Goal: Book appointment/travel/reservation

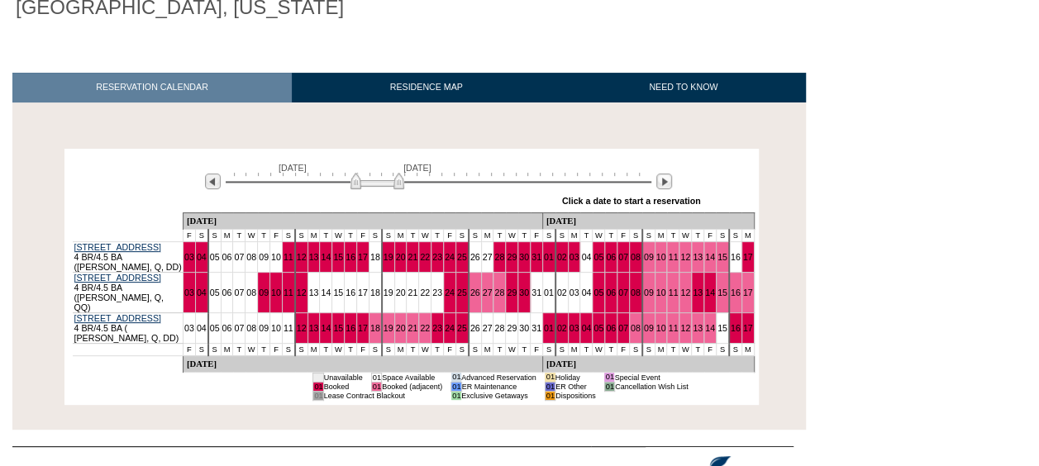
scroll to position [226, 0]
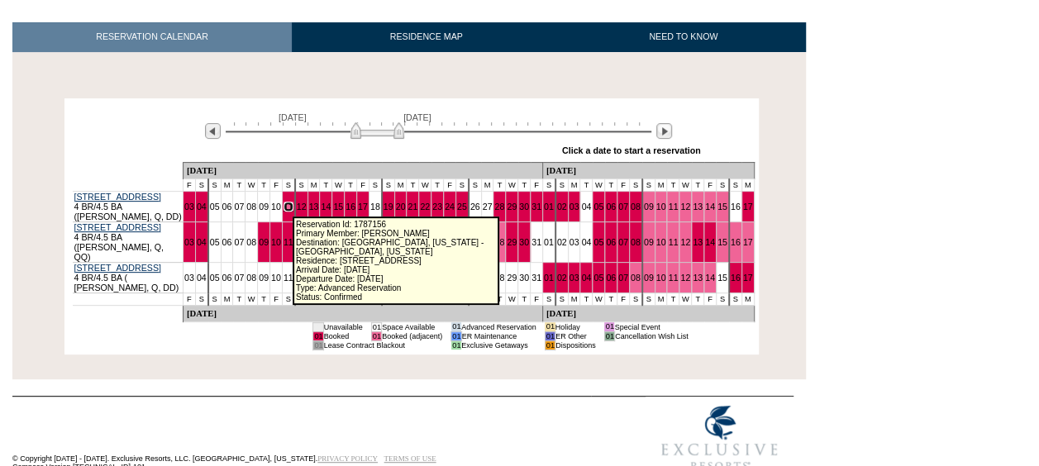
click at [286, 208] on link "11" at bounding box center [288, 207] width 10 height 10
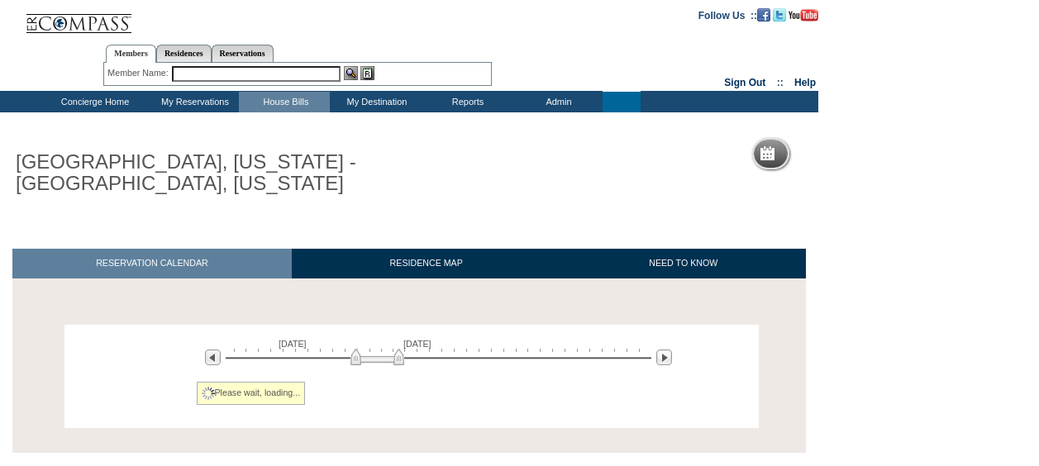
scroll to position [96, 0]
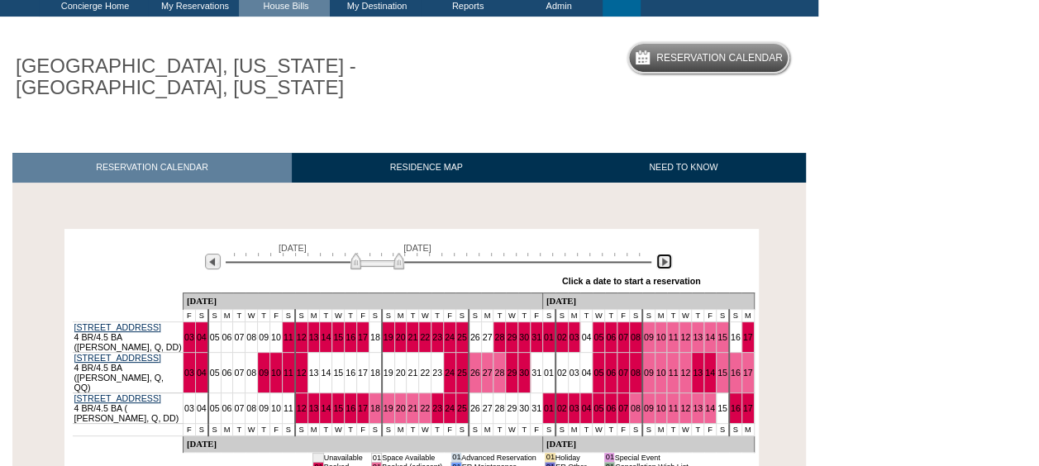
click at [663, 260] on img at bounding box center [664, 262] width 16 height 16
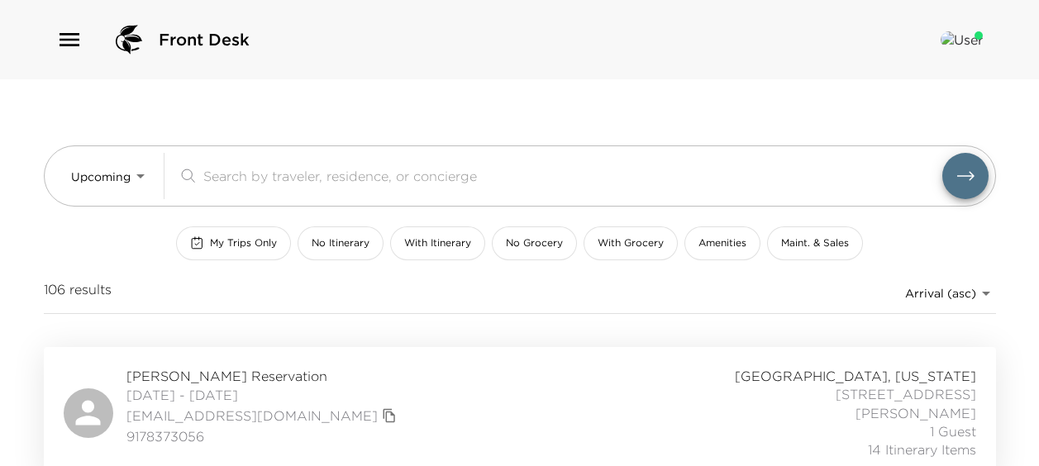
scroll to position [2886, 0]
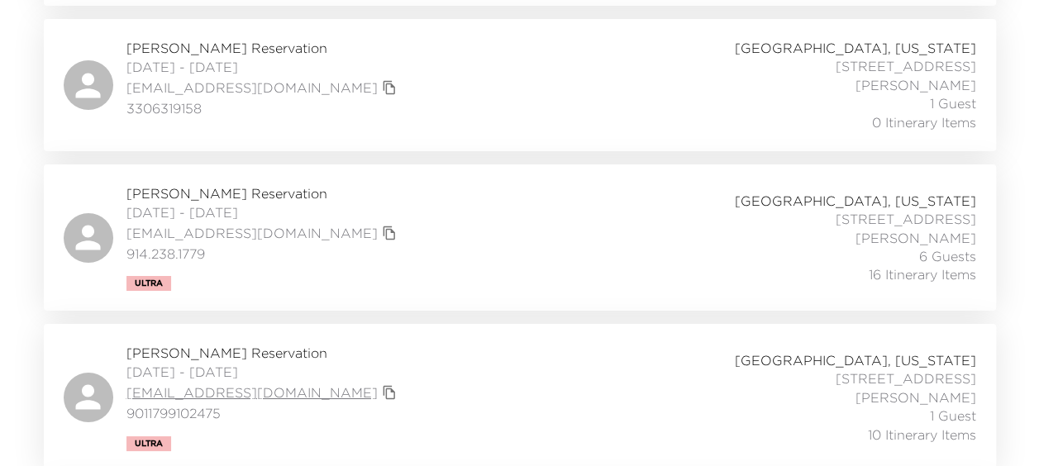
click at [176, 383] on link "[EMAIL_ADDRESS][DOMAIN_NAME]" at bounding box center [251, 392] width 251 height 18
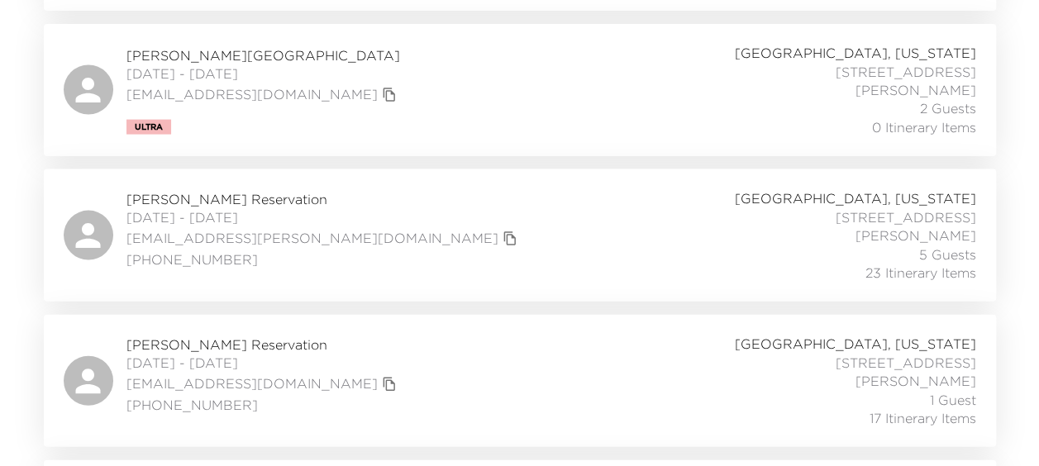
scroll to position [1575, 0]
